Goal: Task Accomplishment & Management: Complete application form

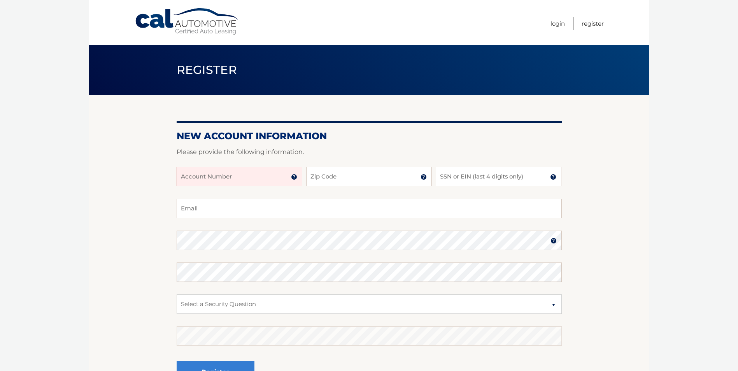
click at [236, 177] on input "Account Number" at bounding box center [240, 176] width 126 height 19
click at [231, 180] on input "Account Number" at bounding box center [240, 176] width 126 height 19
click at [293, 178] on img at bounding box center [294, 177] width 6 height 6
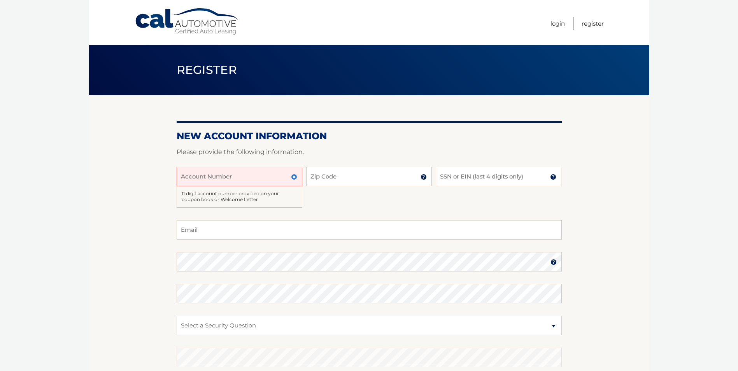
click at [251, 179] on input "Account Number" at bounding box center [240, 176] width 126 height 19
type input "44456018517"
click at [360, 183] on input "Zip Code" at bounding box center [369, 176] width 126 height 19
type input "33135"
click at [553, 176] on img at bounding box center [553, 177] width 6 height 6
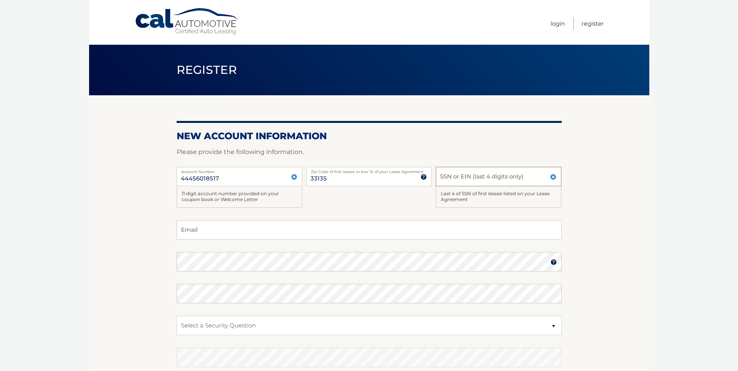
click at [517, 179] on input "SSN or EIN (last 4 digits only)" at bounding box center [499, 176] width 126 height 19
type input "7225"
click at [350, 232] on input "Email" at bounding box center [369, 229] width 385 height 19
click at [215, 231] on input "Email" at bounding box center [369, 229] width 385 height 19
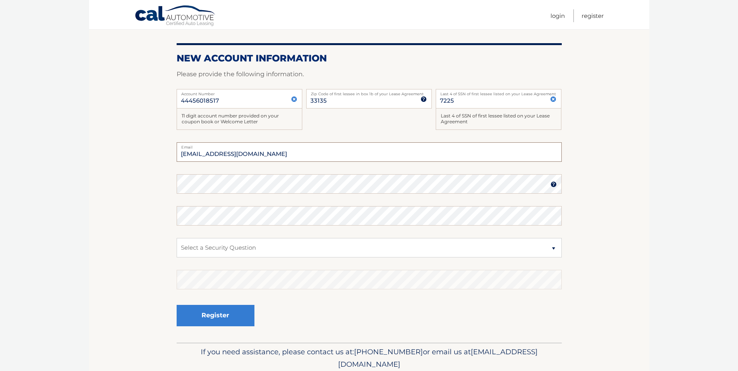
scroll to position [109, 0]
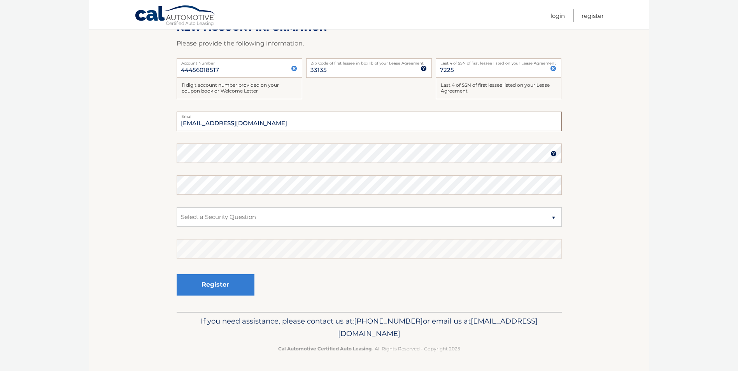
type input "[EMAIL_ADDRESS][DOMAIN_NAME]"
click at [551, 153] on img at bounding box center [554, 154] width 6 height 6
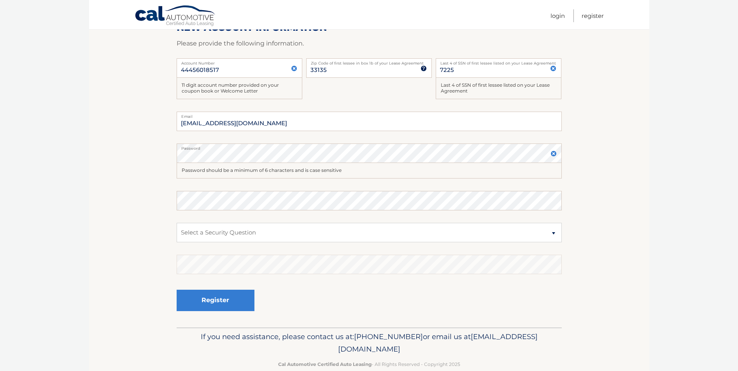
click at [551, 153] on img at bounding box center [554, 154] width 6 height 6
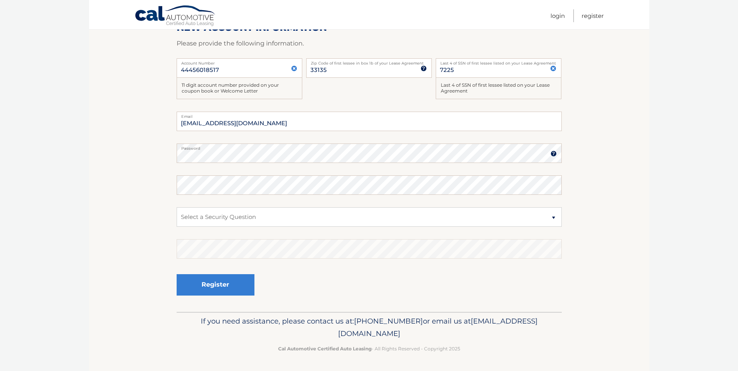
click at [554, 153] on img at bounding box center [554, 154] width 6 height 6
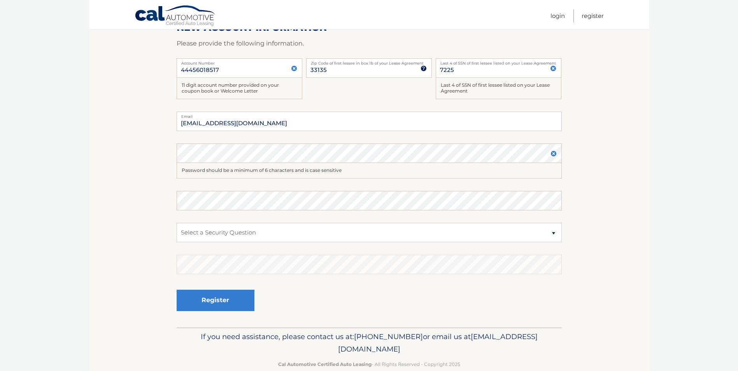
click at [197, 172] on div "Password should be a minimum of 6 characters and is case sensitive" at bounding box center [369, 171] width 385 height 16
click at [555, 156] on img at bounding box center [554, 154] width 6 height 6
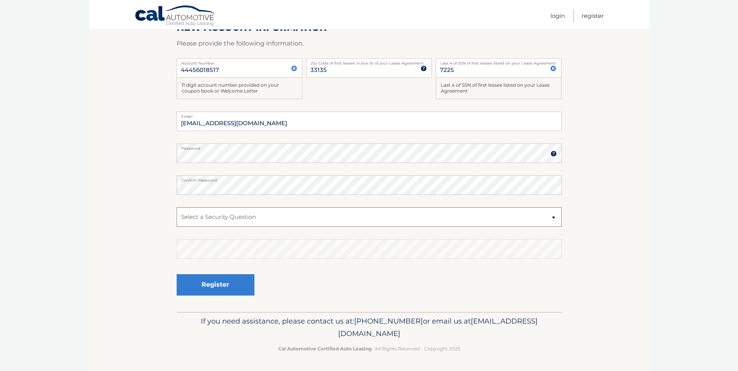
click at [554, 218] on select "Select a Security Question What was the name of your elementary school? What is…" at bounding box center [369, 216] width 385 height 19
select select "2"
click at [177, 207] on select "Select a Security Question What was the name of your elementary school? What is…" at bounding box center [369, 216] width 385 height 19
click at [236, 286] on button "Register" at bounding box center [216, 284] width 78 height 21
